Goal: Find contact information: Find contact information

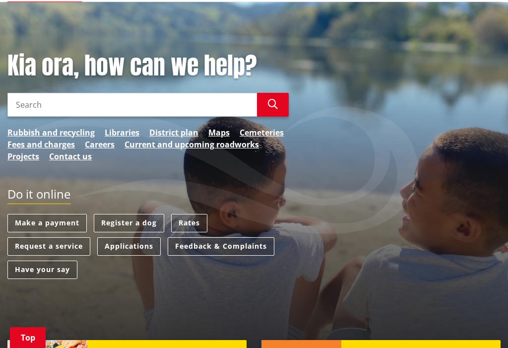
scroll to position [132, 0]
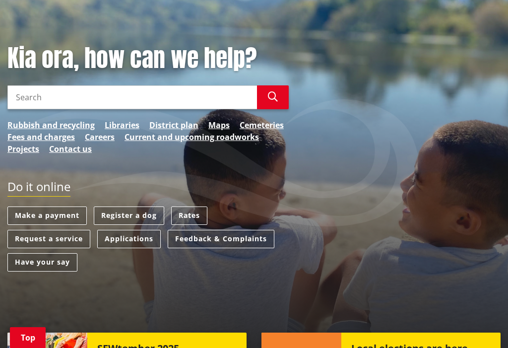
click at [349, 199] on div "Do it online Make a payment Register a dog Rates Request a service Applications…" at bounding box center [254, 231] width 508 height 102
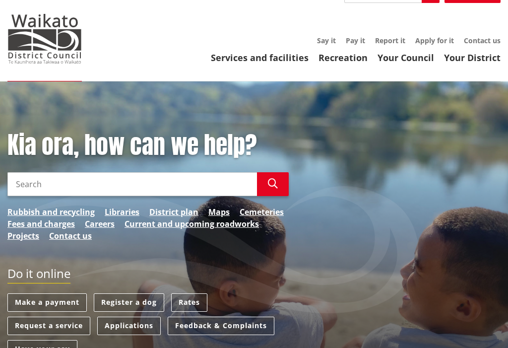
scroll to position [39, 0]
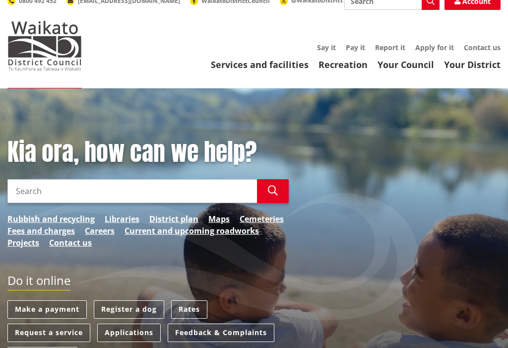
click at [21, 203] on input "Search" at bounding box center [131, 191] width 249 height 24
type input "RMC approval"
click at [272, 195] on icon "button" at bounding box center [273, 190] width 10 height 10
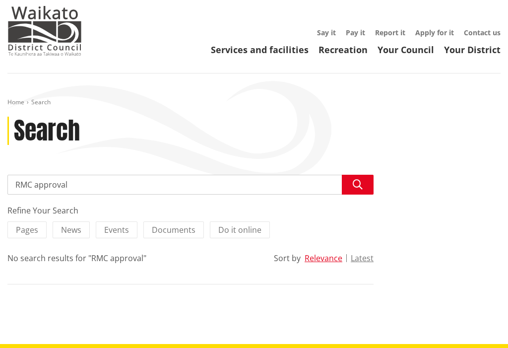
scroll to position [61, 0]
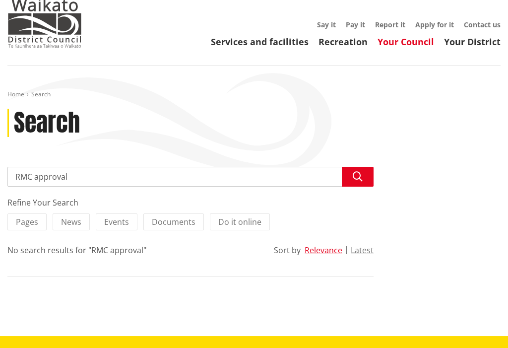
click at [424, 48] on link "Your Council" at bounding box center [405, 42] width 57 height 12
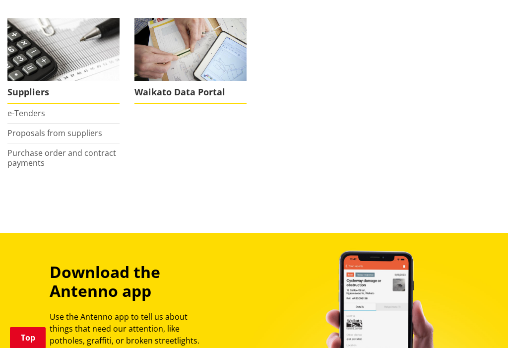
scroll to position [1005, 0]
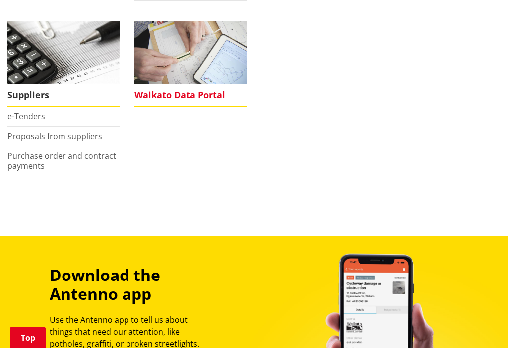
click at [211, 94] on span "Waikato Data Portal" at bounding box center [190, 95] width 112 height 23
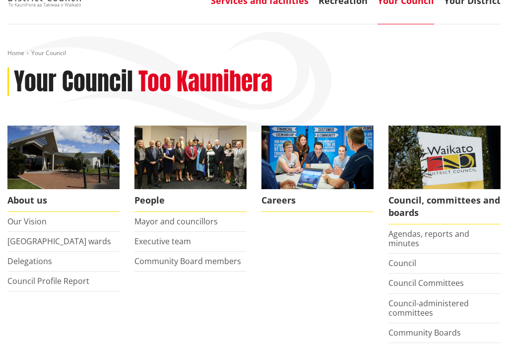
scroll to position [112, 0]
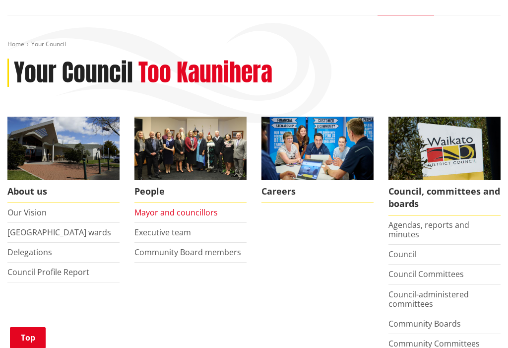
click at [177, 218] on link "Mayor and councillors" at bounding box center [175, 212] width 83 height 11
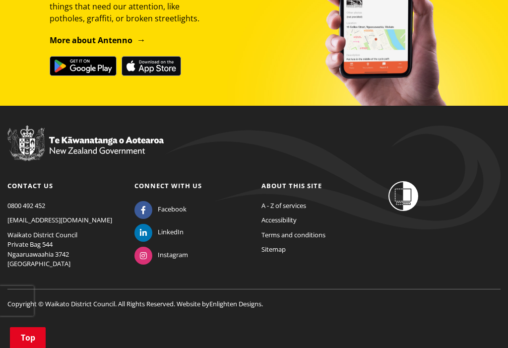
scroll to position [877, 0]
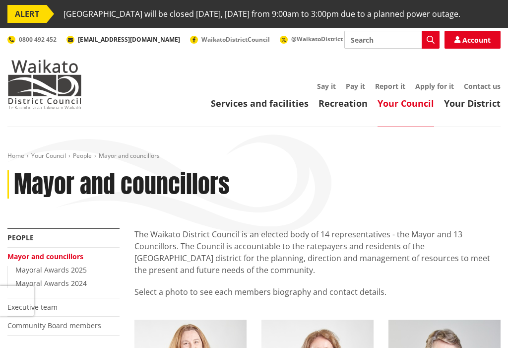
click at [109, 44] on span "[EMAIL_ADDRESS][DOMAIN_NAME]" at bounding box center [129, 39] width 102 height 8
click at [201, 44] on span "WaikatoDistrictCouncil" at bounding box center [235, 39] width 68 height 8
click at [379, 49] on input "Search" at bounding box center [391, 40] width 95 height 18
type input "head of departments"
click at [431, 44] on icon "button" at bounding box center [430, 40] width 8 height 8
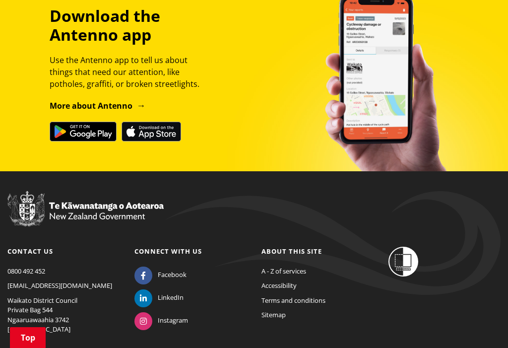
scroll to position [1520, 0]
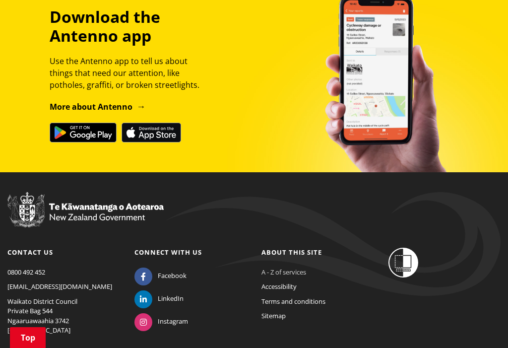
click at [279, 276] on link "A - Z of services" at bounding box center [283, 271] width 45 height 9
